Goal: Task Accomplishment & Management: Manage account settings

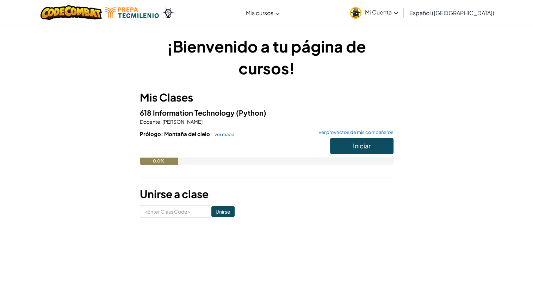
click at [388, 12] on span "Mi Cuenta" at bounding box center [381, 11] width 33 height 7
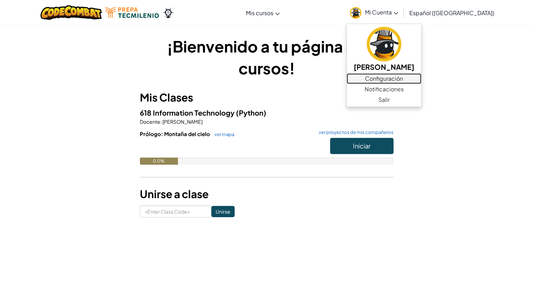
click at [396, 78] on link "Configuración" at bounding box center [384, 78] width 75 height 11
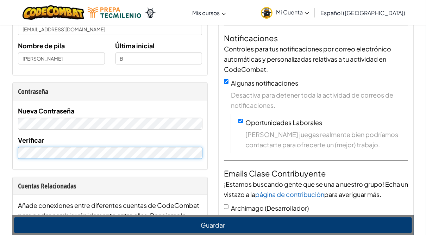
scroll to position [99, 0]
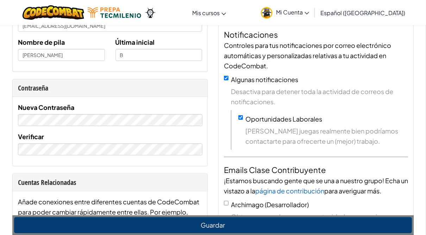
click at [211, 167] on div "Yo Nombre de usuario Javierino Email al07113440@tecmilenio.mx Nombre de pila ja…" at bounding box center [110, 202] width 206 height 495
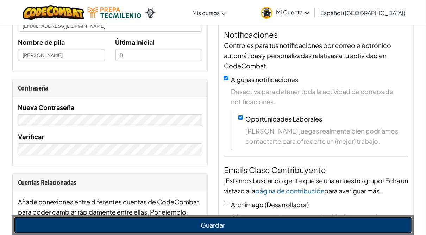
click at [213, 225] on button "Guardar" at bounding box center [213, 225] width 398 height 16
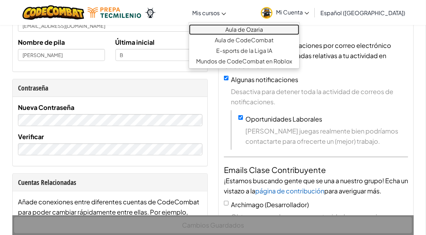
click at [262, 29] on link "Aula de Ozaria" at bounding box center [244, 29] width 110 height 11
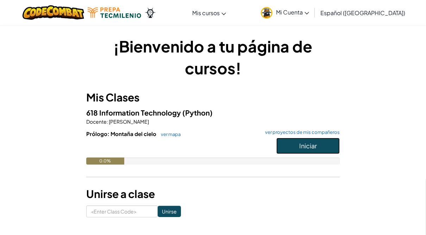
click at [297, 150] on button "Iniciar" at bounding box center [308, 146] width 63 height 16
